Goal: Task Accomplishment & Management: Use online tool/utility

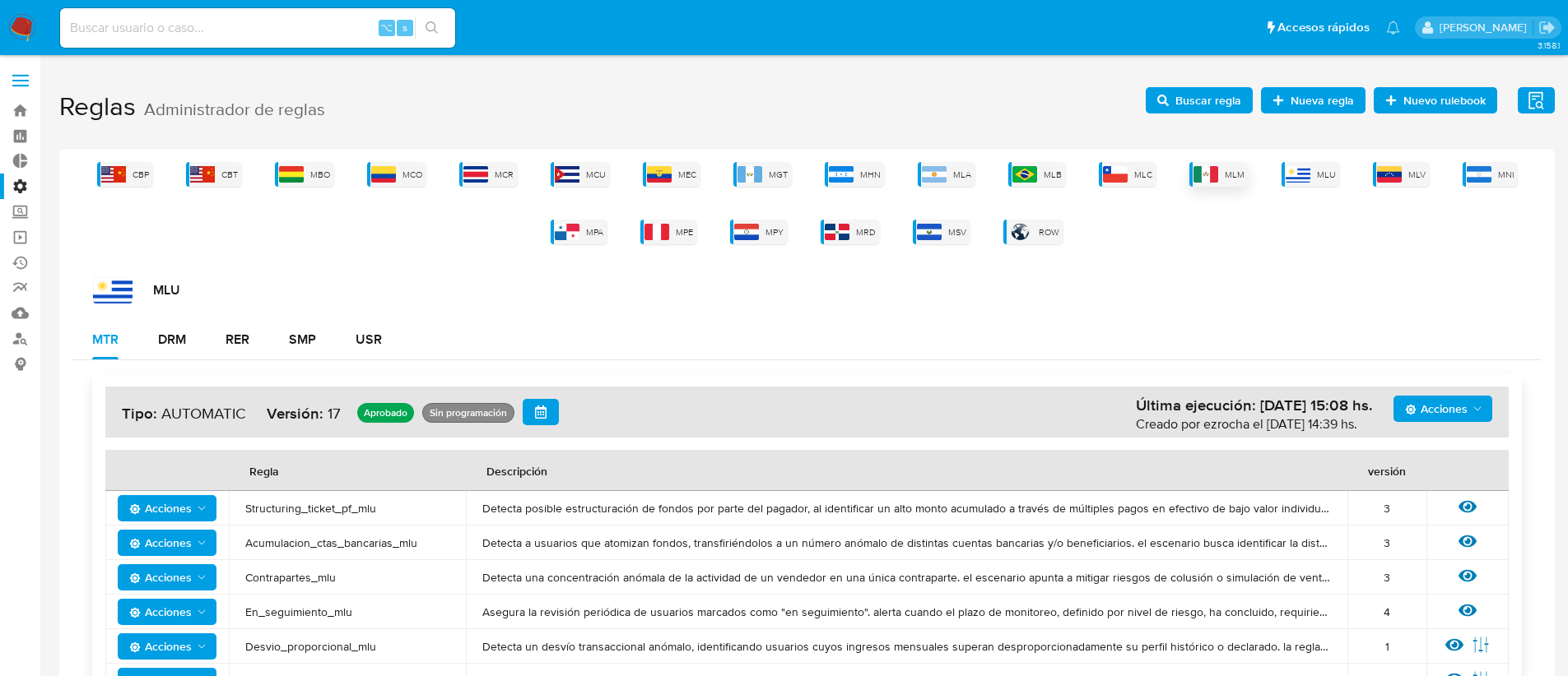
click at [1239, 175] on span "MLM" at bounding box center [1235, 175] width 20 height 12
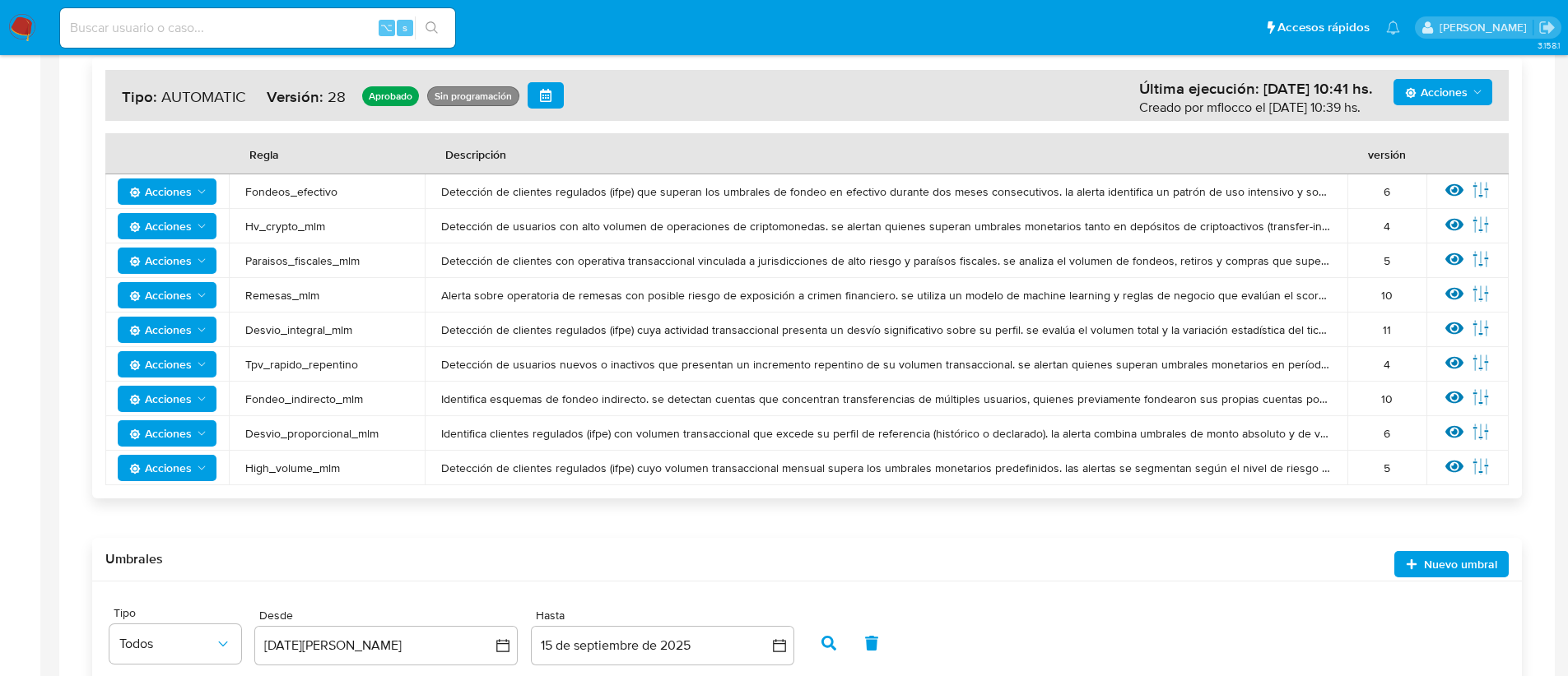
scroll to position [301, 0]
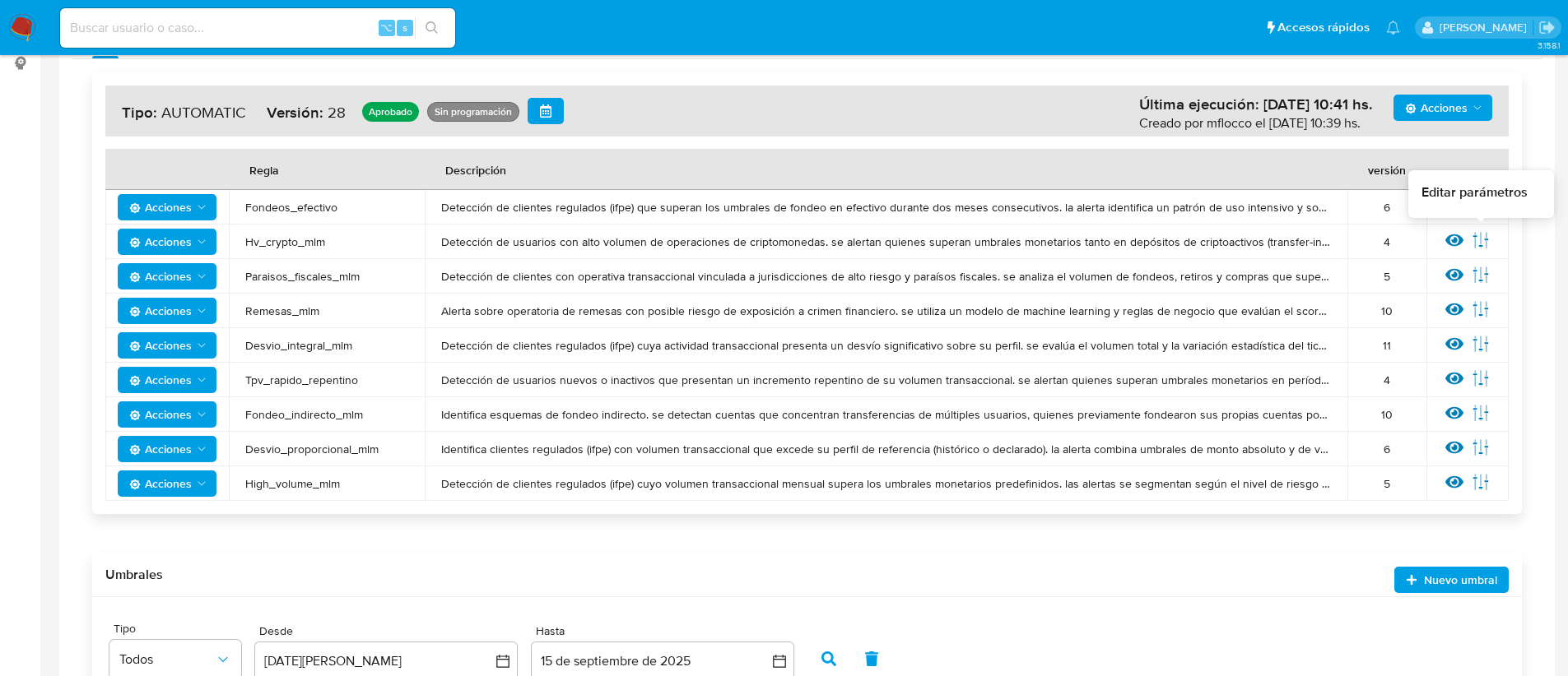
click at [1481, 238] on icon at bounding box center [1481, 240] width 18 height 18
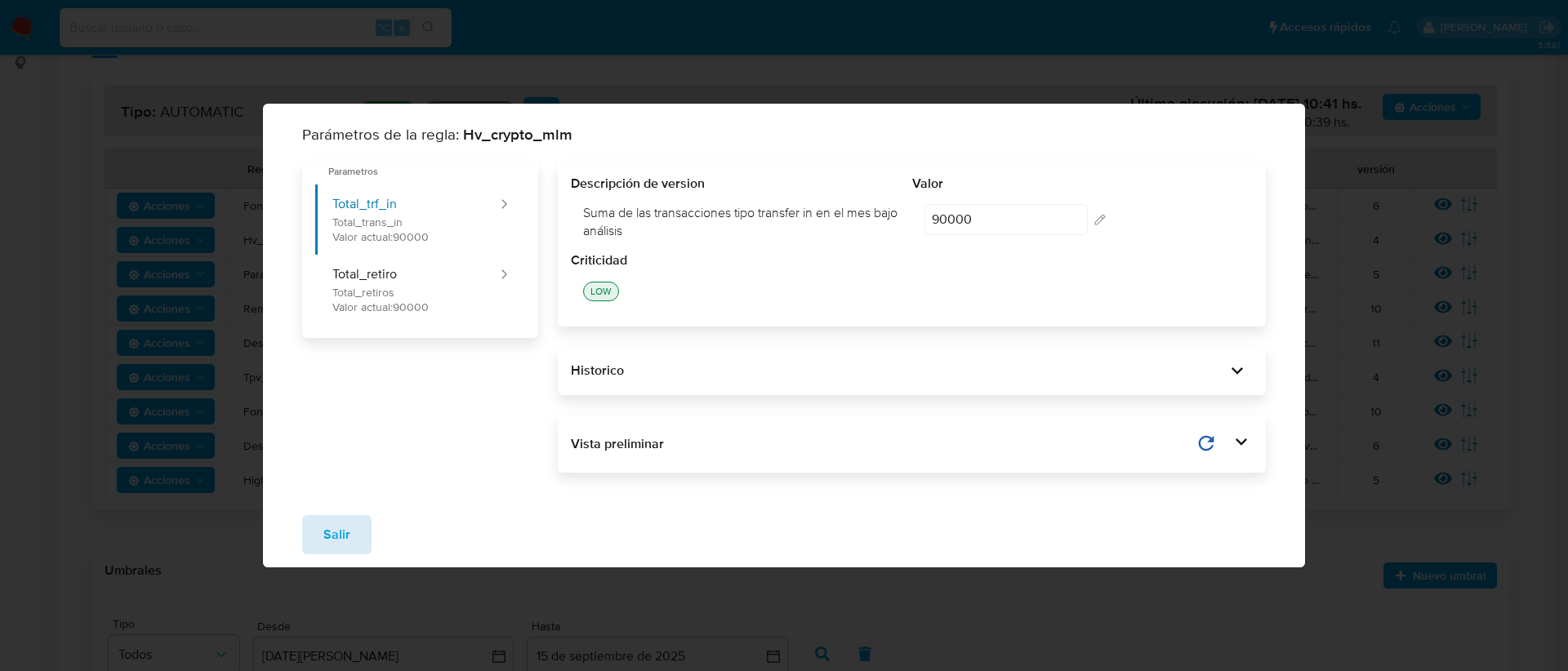
click at [320, 533] on button "Salir" at bounding box center [337, 535] width 69 height 40
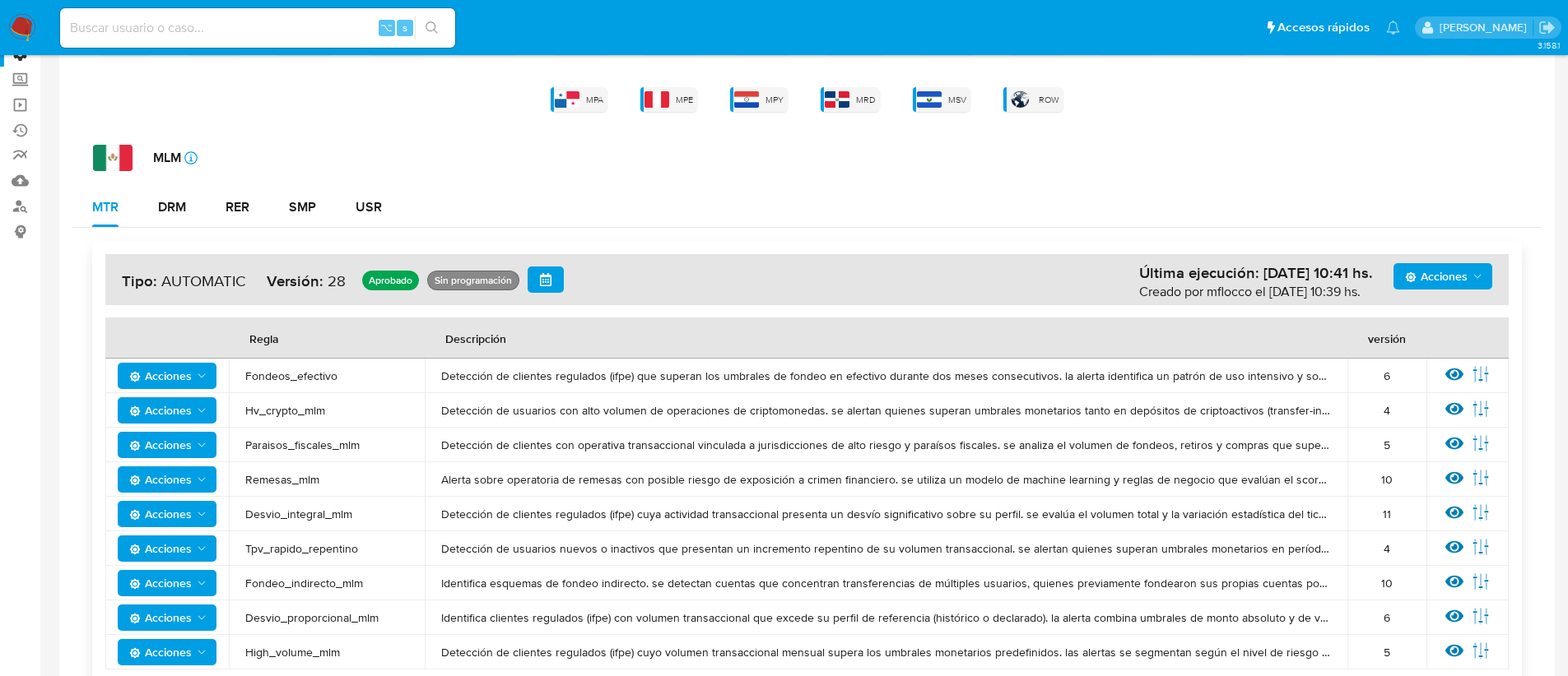
scroll to position [0, 0]
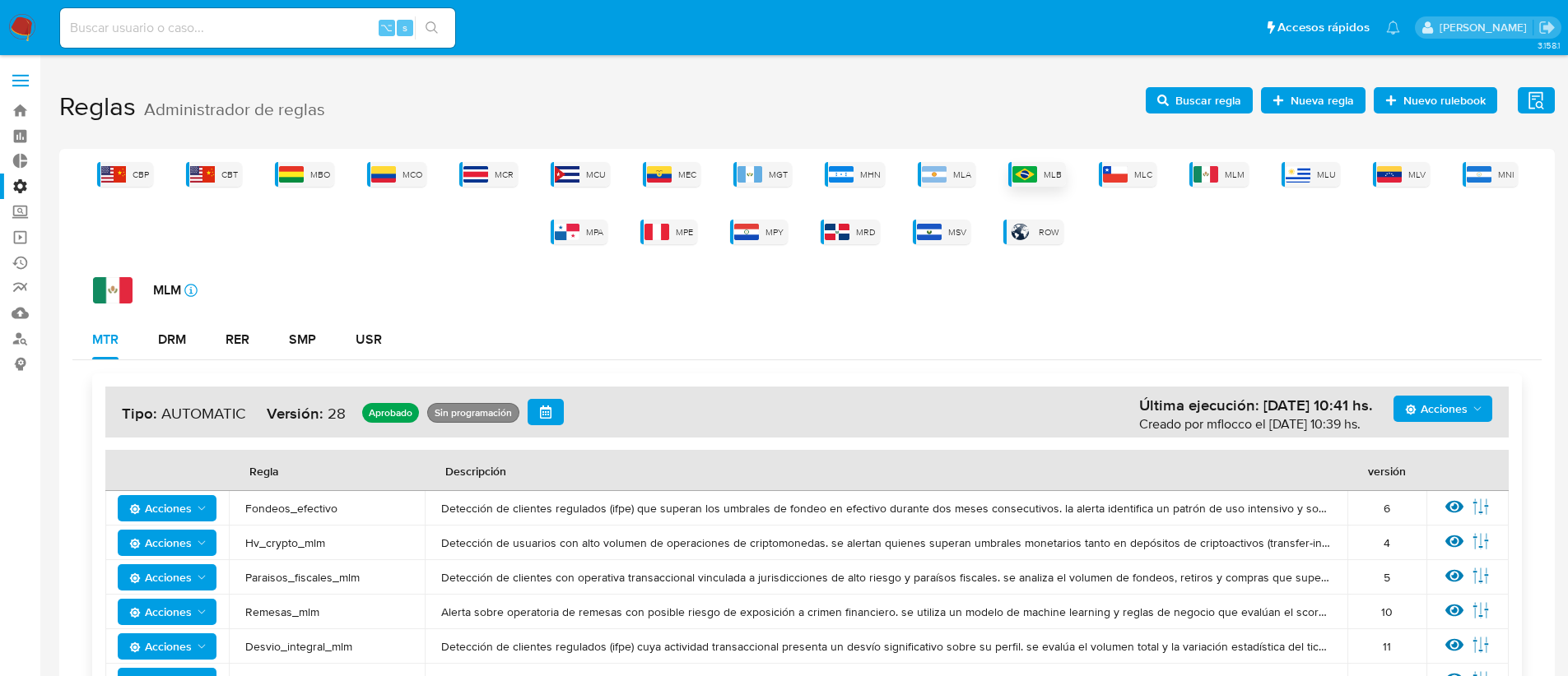
click at [1026, 183] on div "MLB" at bounding box center [1037, 175] width 58 height 25
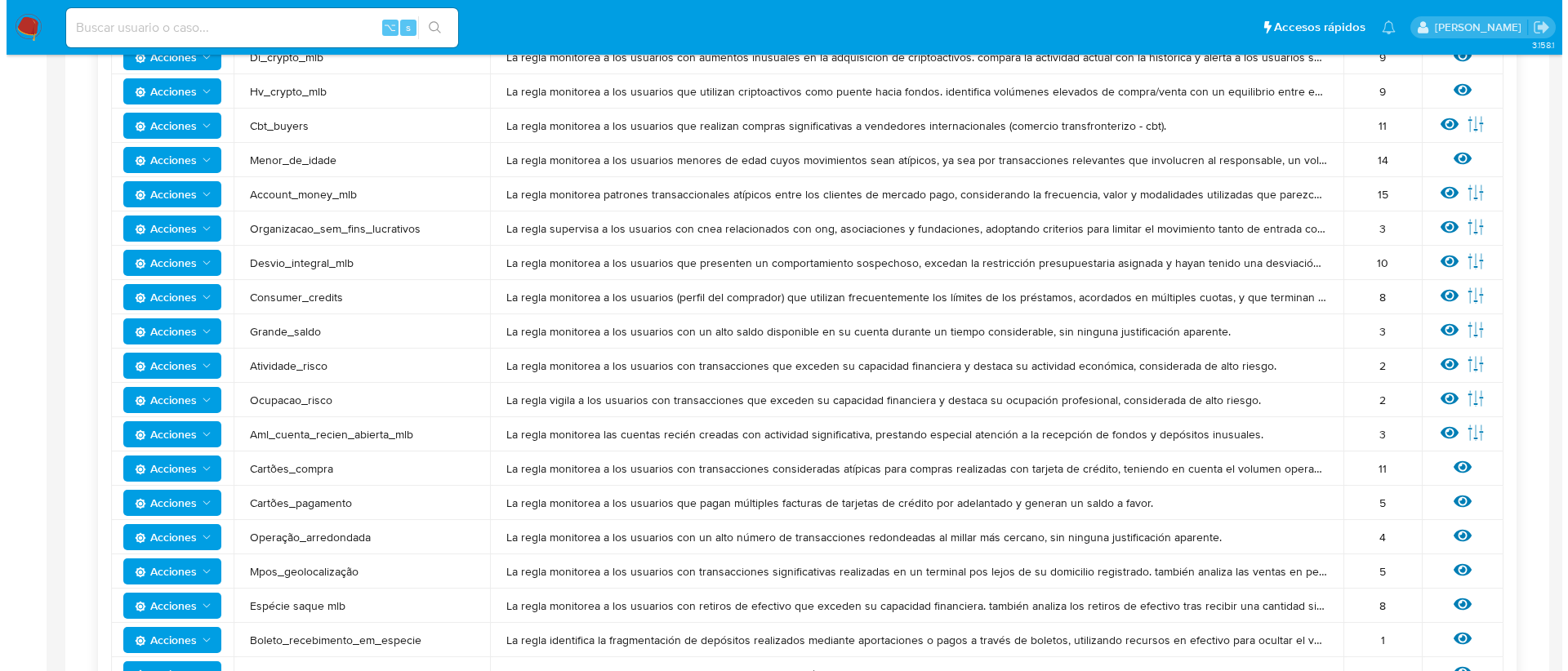
scroll to position [269, 0]
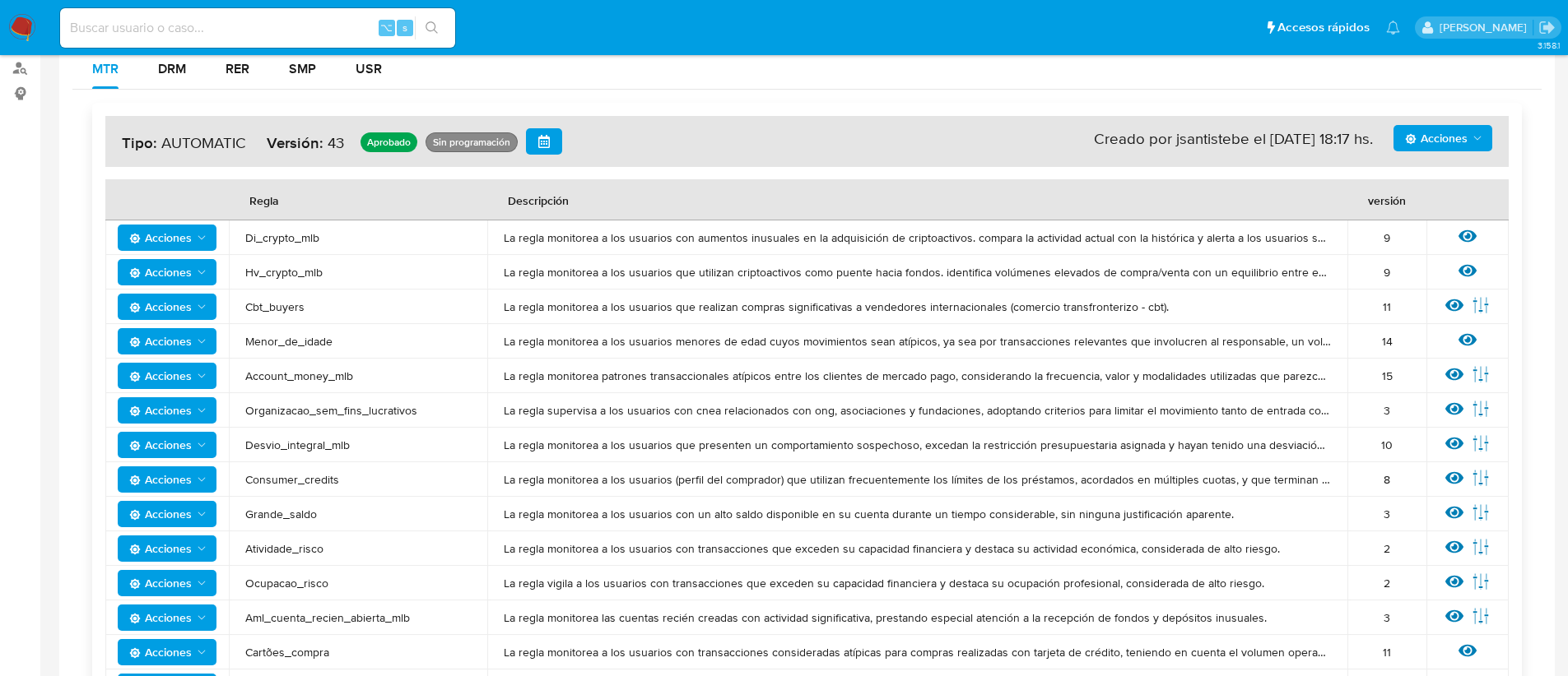
click at [1474, 268] on icon at bounding box center [1468, 271] width 18 height 12
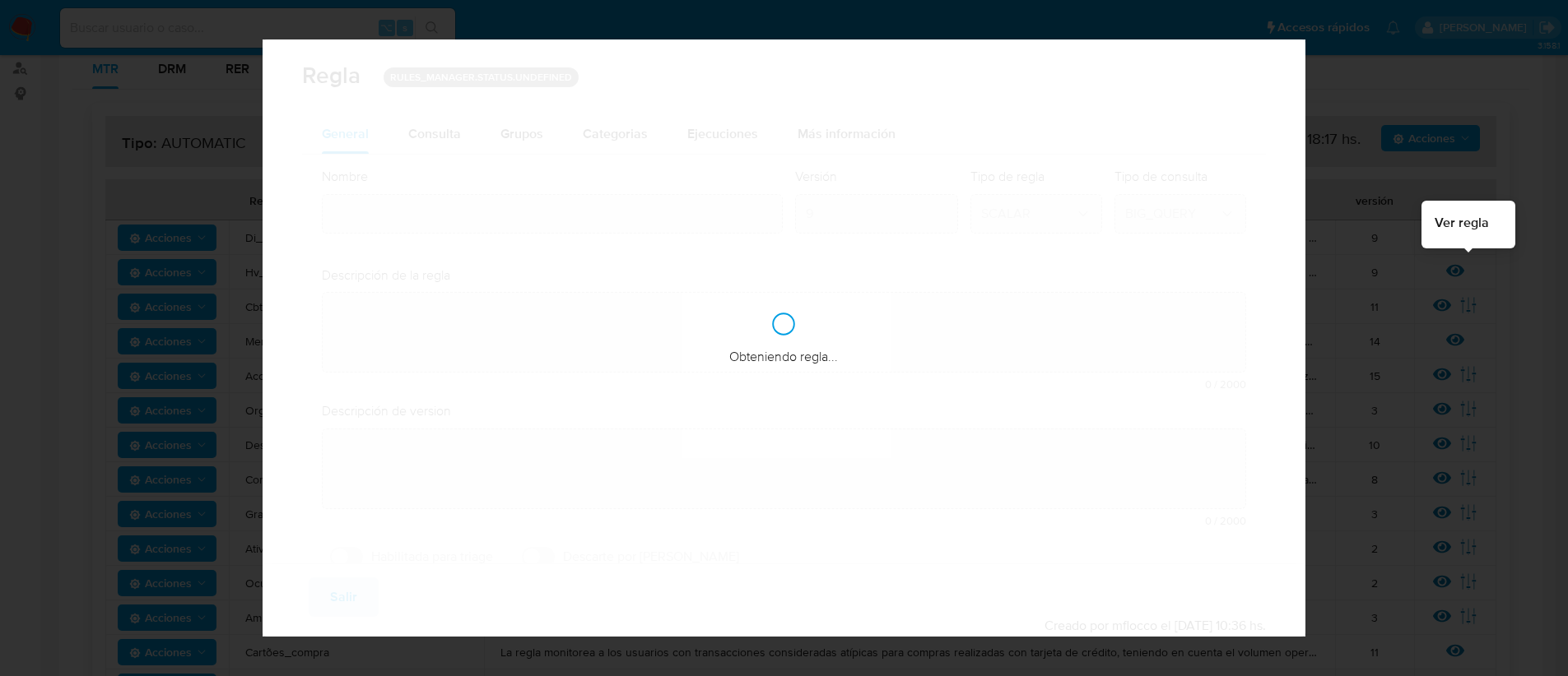
type input "Hv_crypto_mlb"
type textarea "La regla monitorea a los usuarios que utilizan criptoactivos como puente hacia …"
type textarea "Detectar transacciones donde se esté utilizando dinero de terceros y que sean d…"
checkbox input "true"
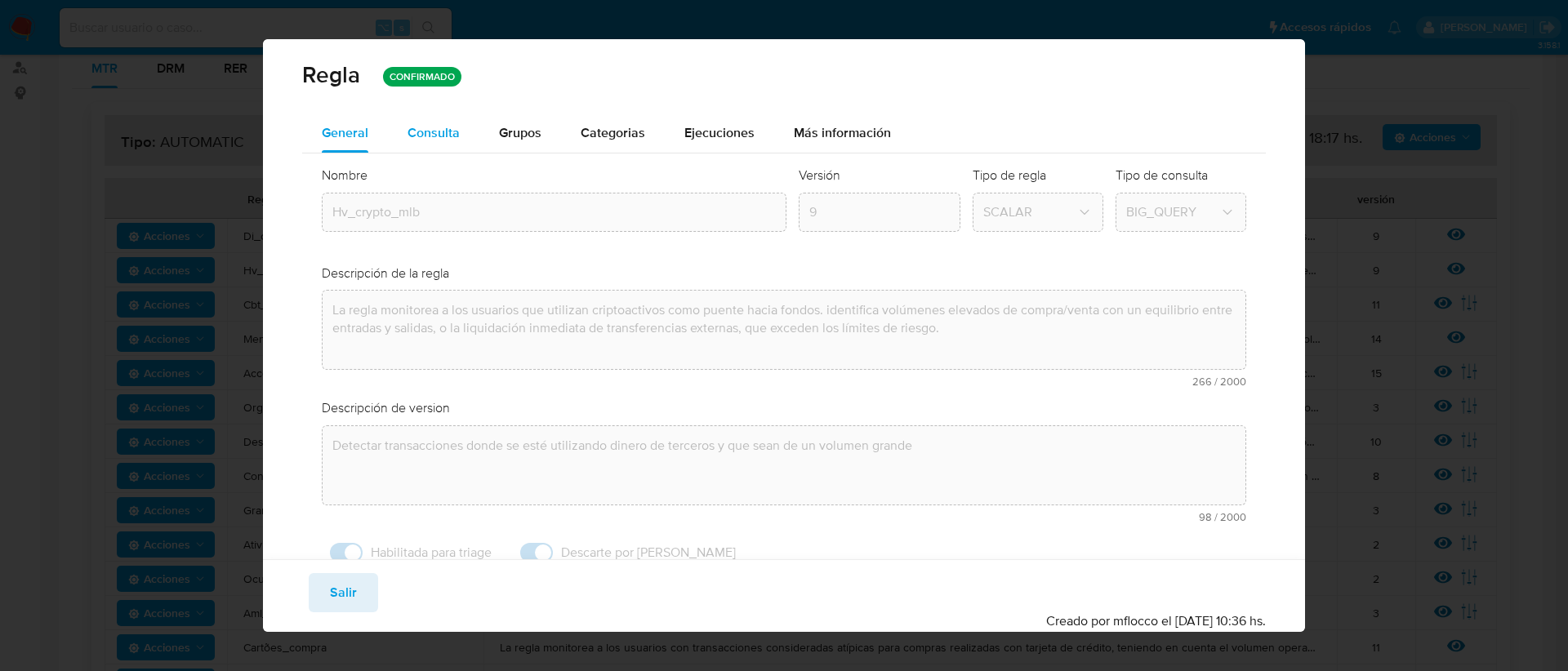
click at [437, 135] on span "Consulta" at bounding box center [433, 132] width 52 height 18
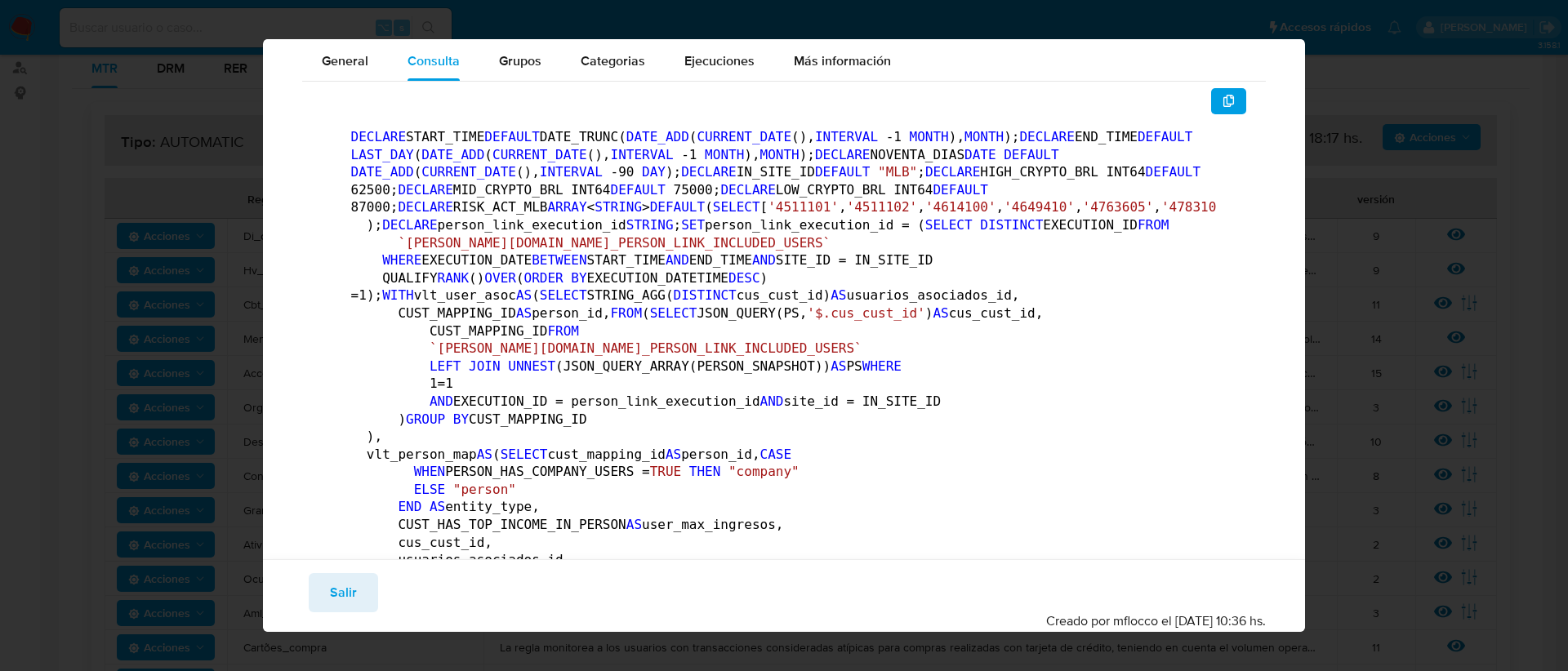
scroll to position [97, 0]
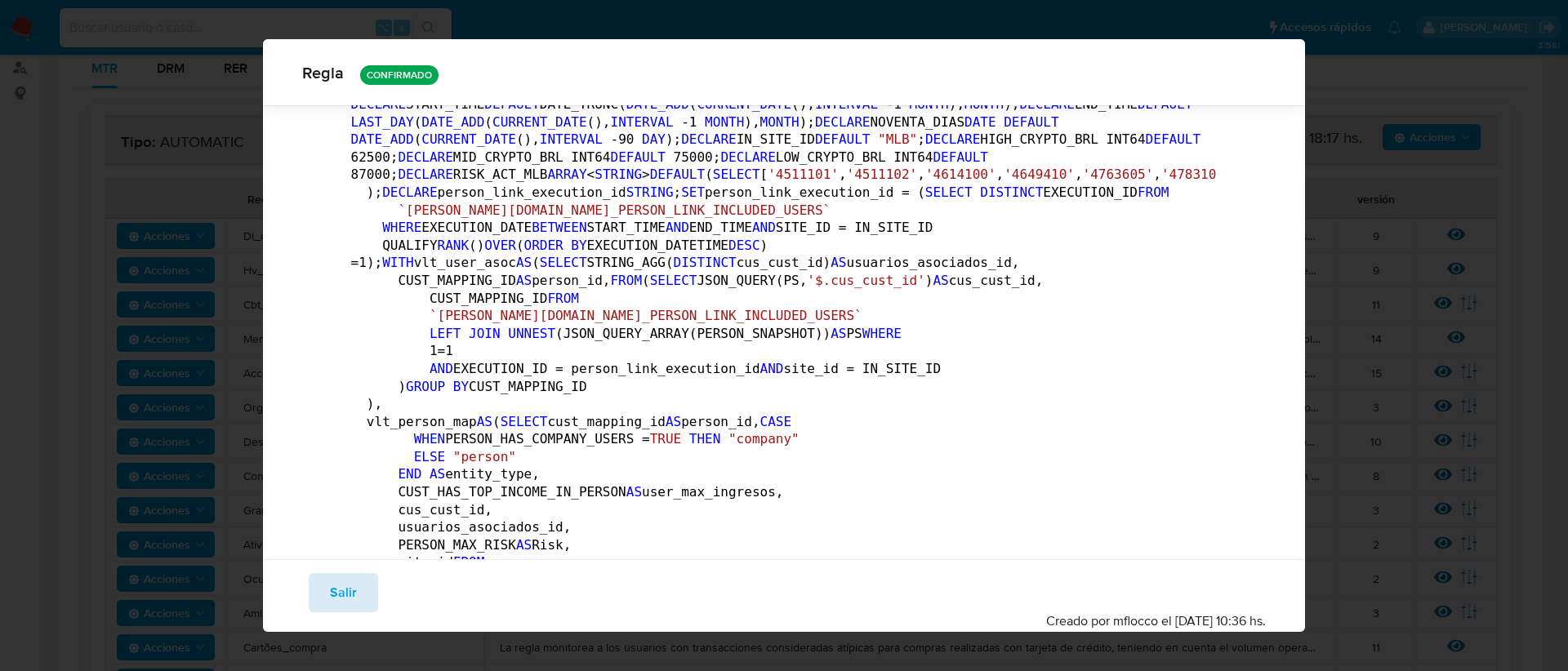
click at [326, 600] on button "Salir" at bounding box center [343, 593] width 69 height 40
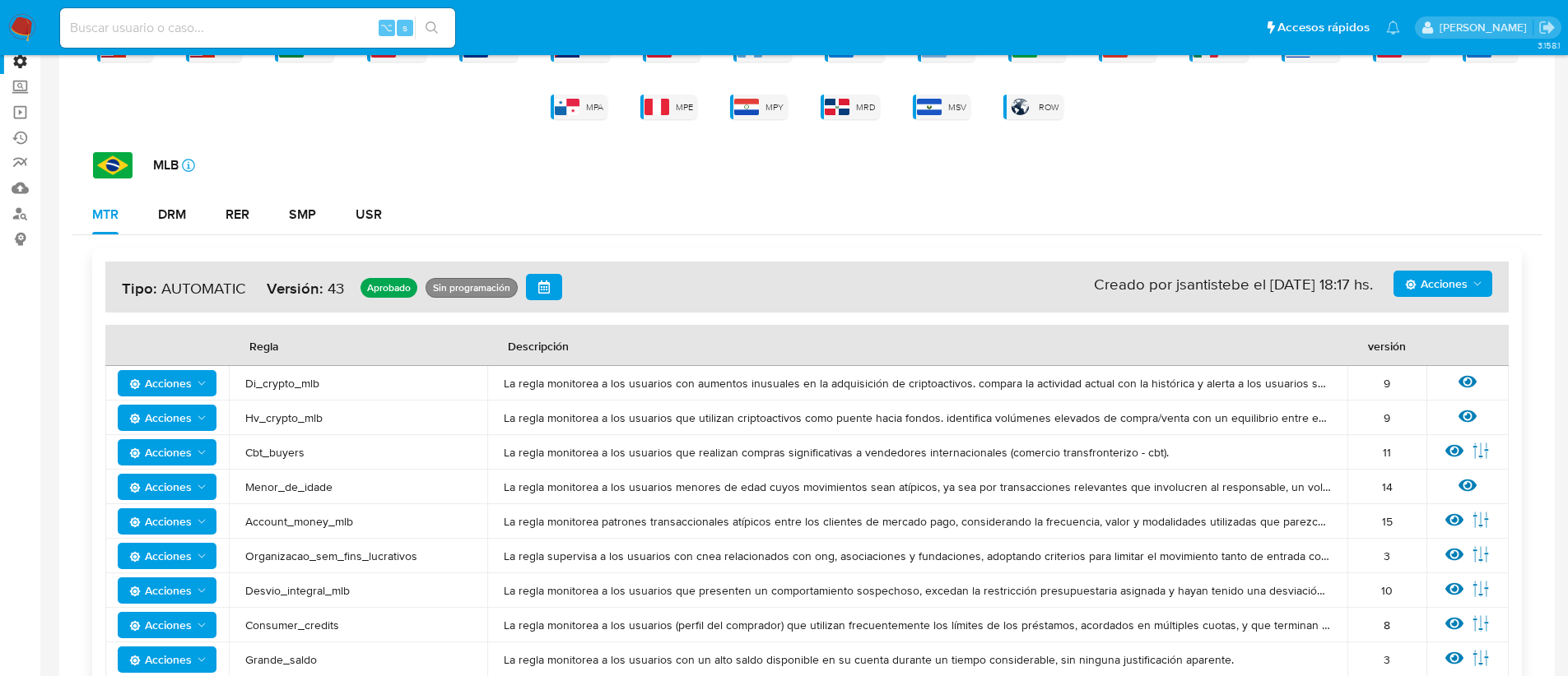
scroll to position [0, 0]
